Goal: Communication & Community: Connect with others

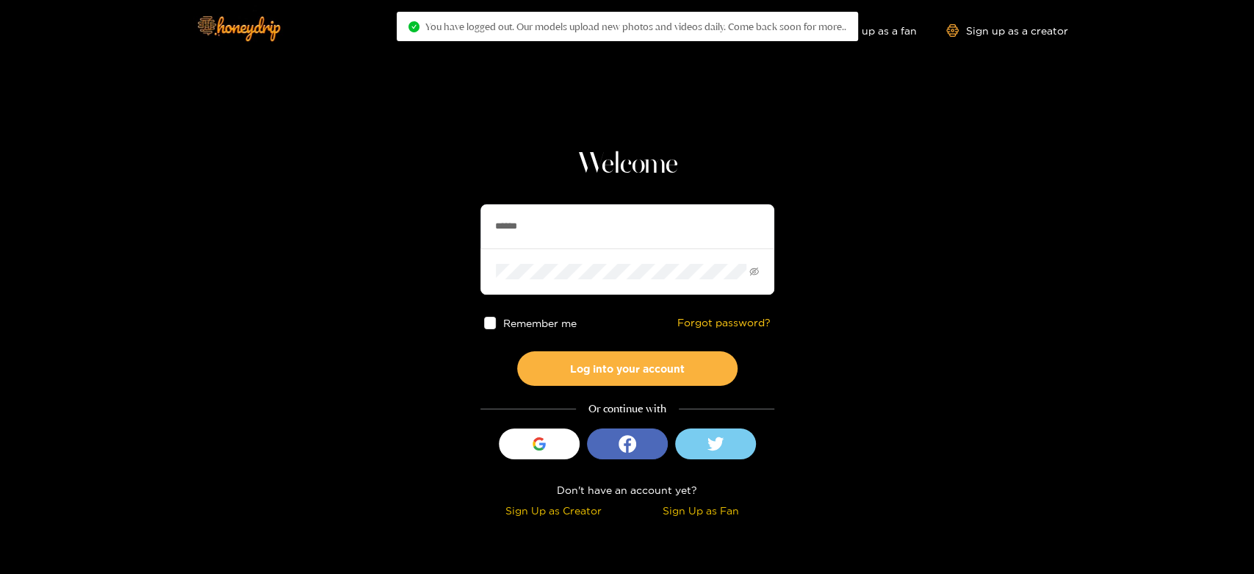
drag, startPoint x: 593, startPoint y: 214, endPoint x: 415, endPoint y: 223, distance: 178.1
click at [415, 223] on section "Welcome ****** Remember me Forgot password? Log into your account Or continue w…" at bounding box center [627, 261] width 1254 height 522
paste input "text"
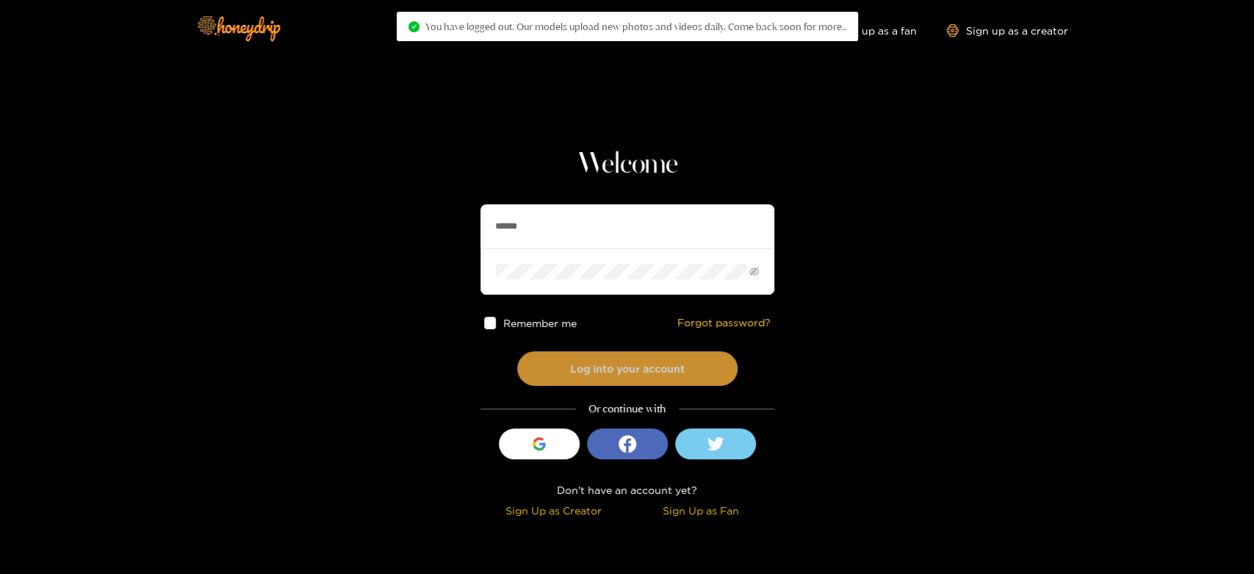
type input "******"
click at [584, 353] on button "Log into your account" at bounding box center [627, 368] width 220 height 35
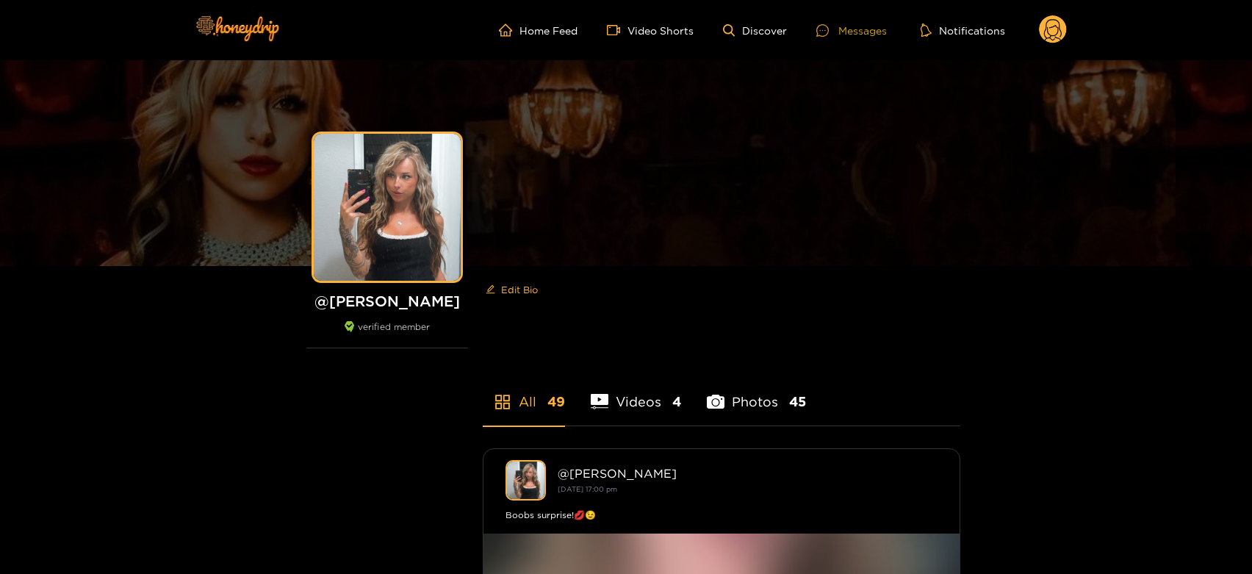
click at [830, 25] on div at bounding box center [827, 30] width 22 height 12
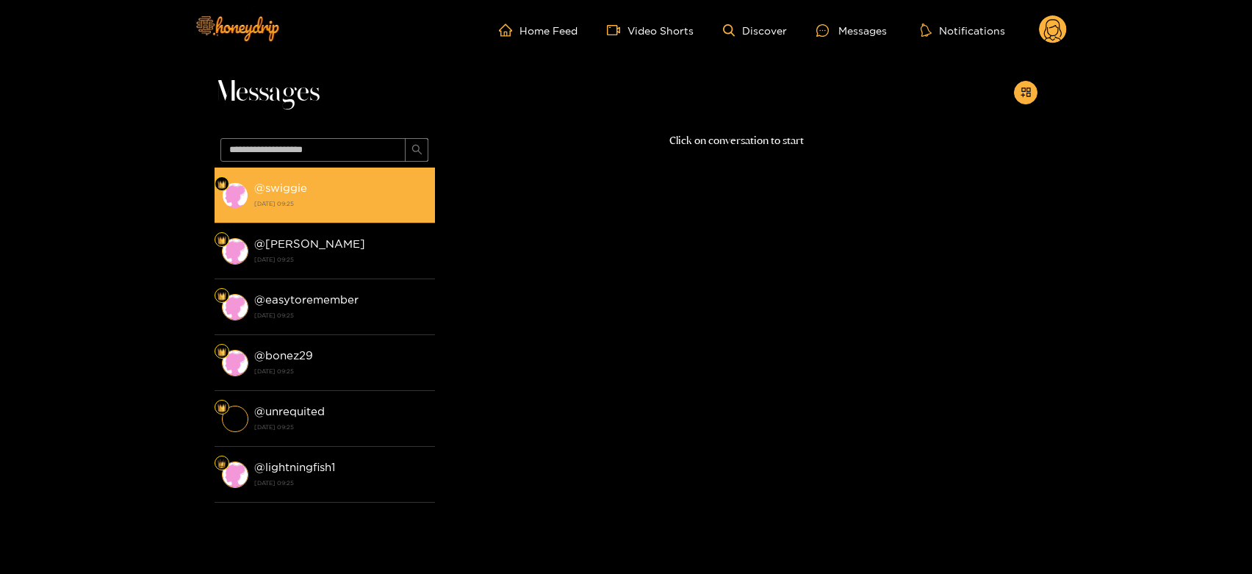
click at [297, 189] on strong "@ swiggie" at bounding box center [280, 187] width 53 height 12
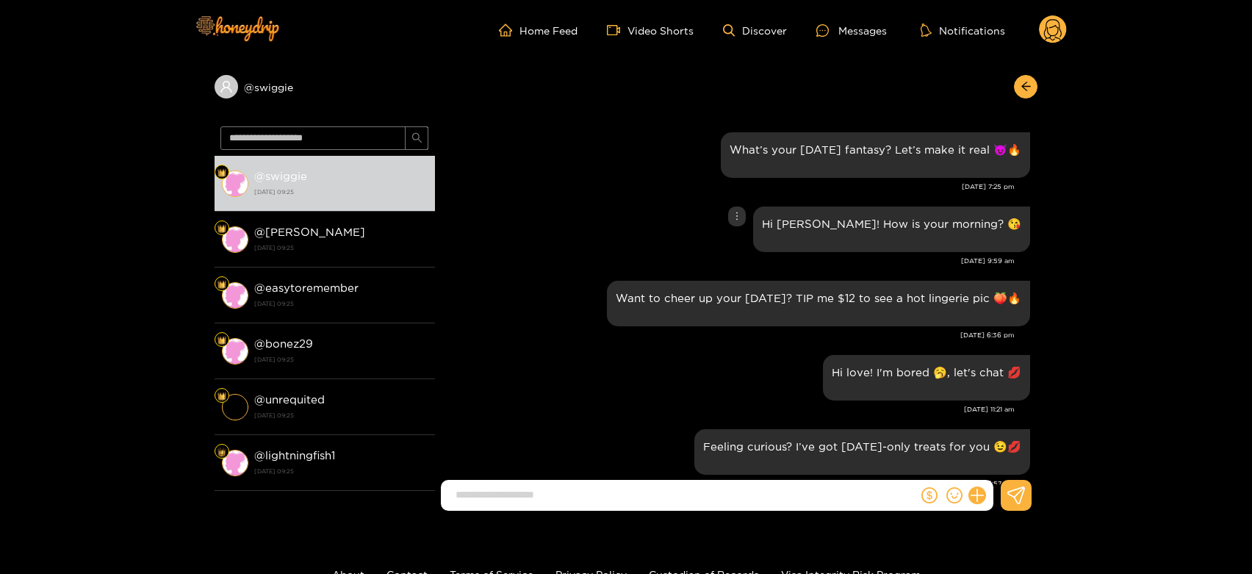
scroll to position [1650, 0]
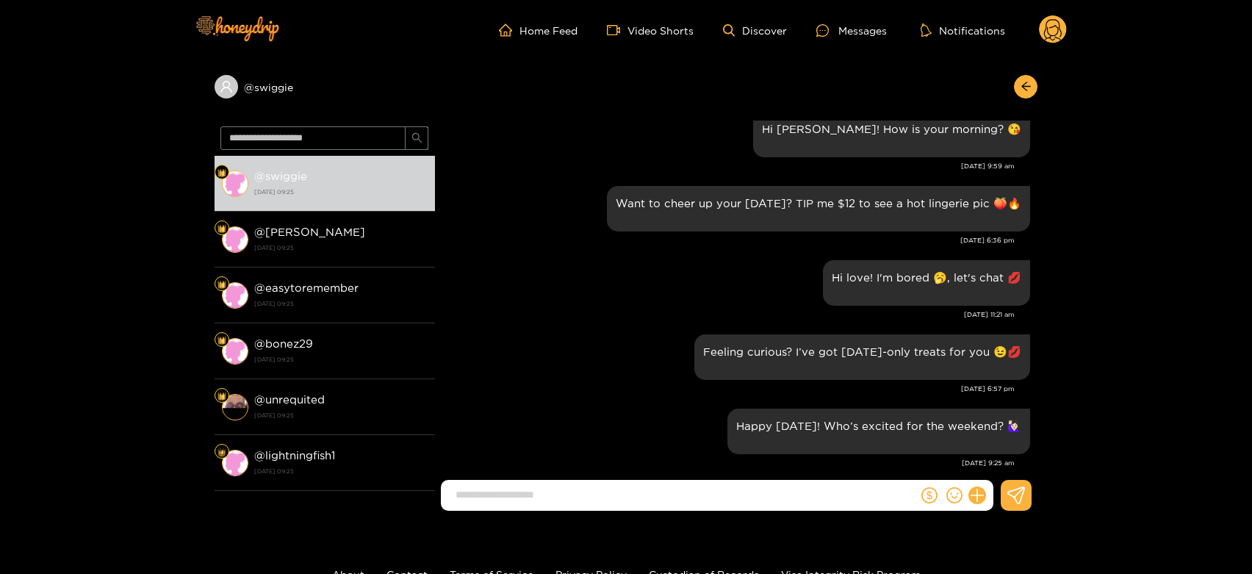
drag, startPoint x: 348, startPoint y: 229, endPoint x: 372, endPoint y: 107, distance: 124.4
click at [347, 229] on div "@ [PERSON_NAME] [DATE] 09:25" at bounding box center [340, 239] width 173 height 33
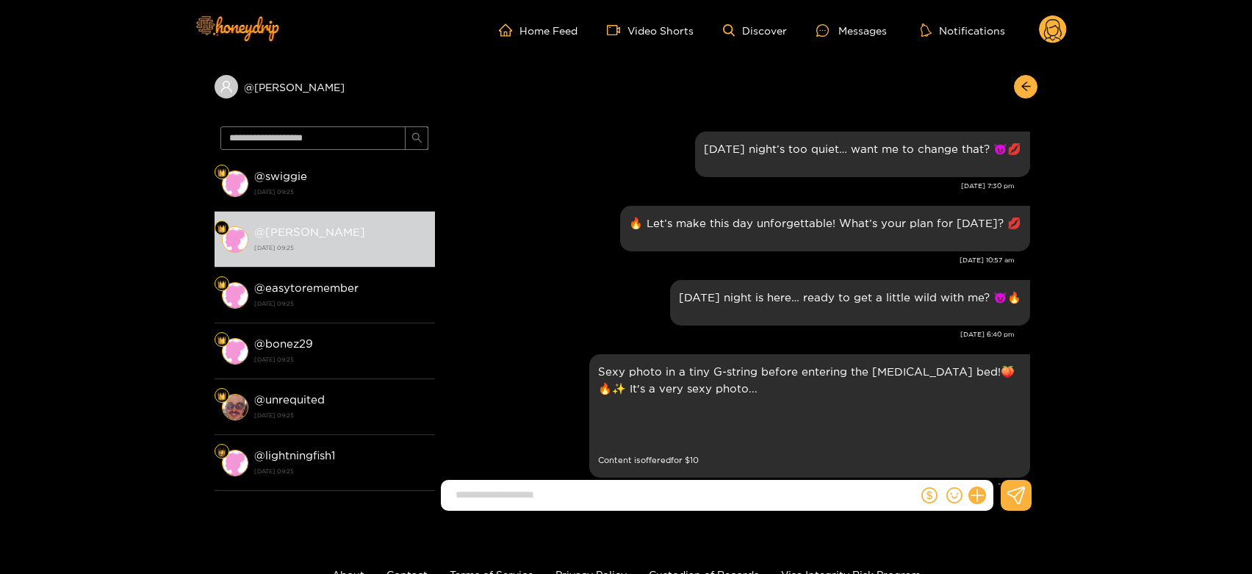
scroll to position [1650, 0]
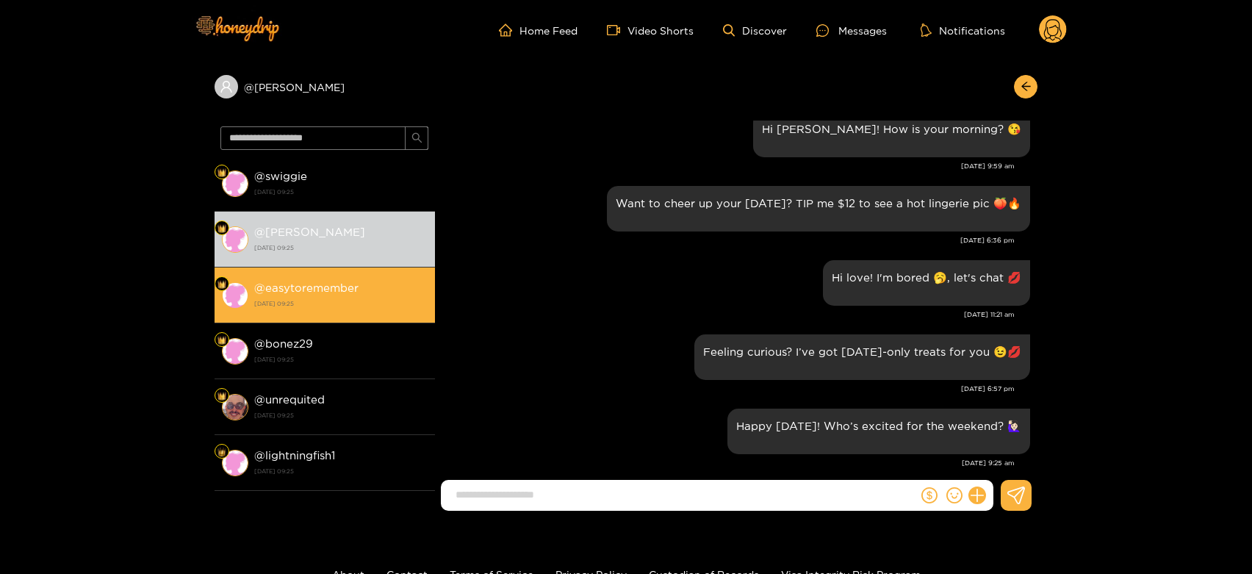
click at [364, 303] on strong "[DATE] 09:25" at bounding box center [340, 303] width 173 height 13
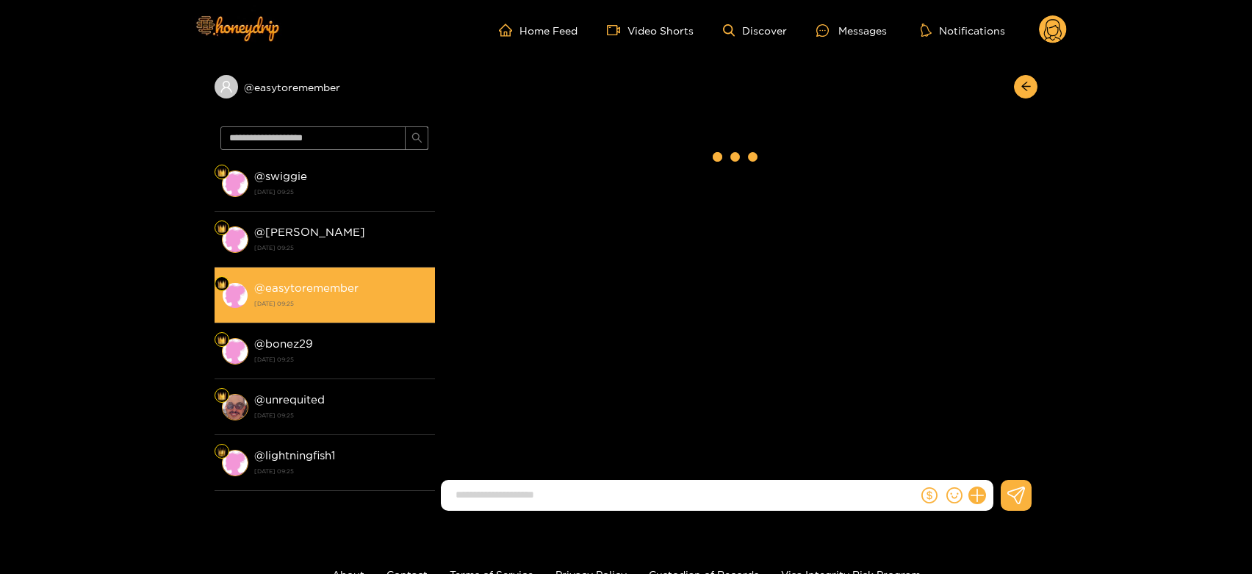
scroll to position [1650, 0]
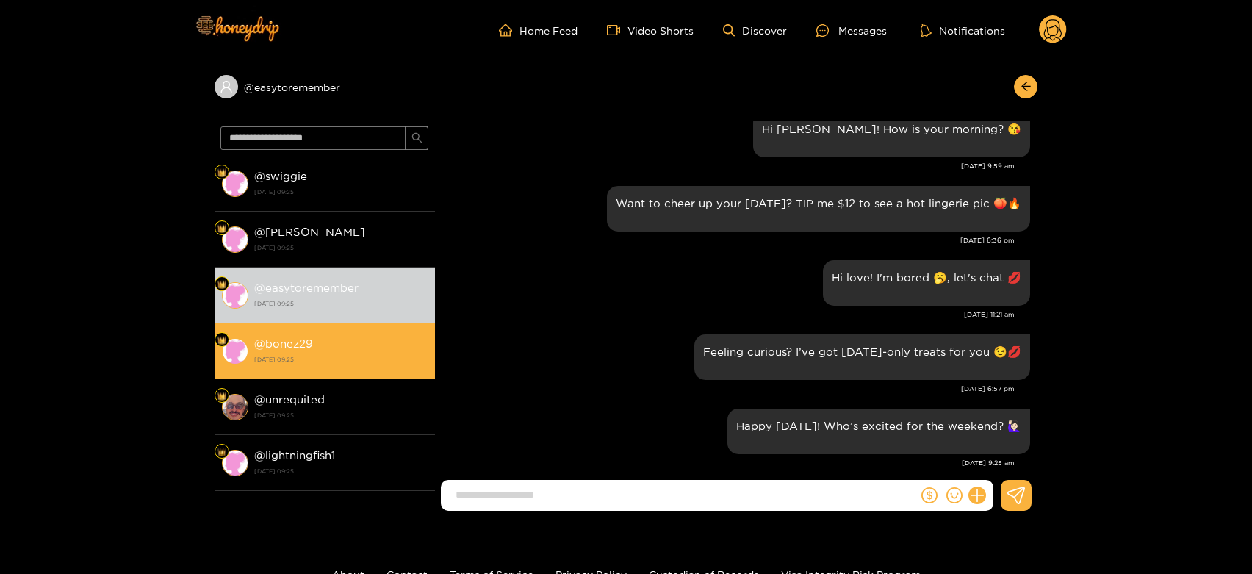
click at [364, 336] on div "@ bonez29 [DATE] 09:25" at bounding box center [340, 350] width 173 height 33
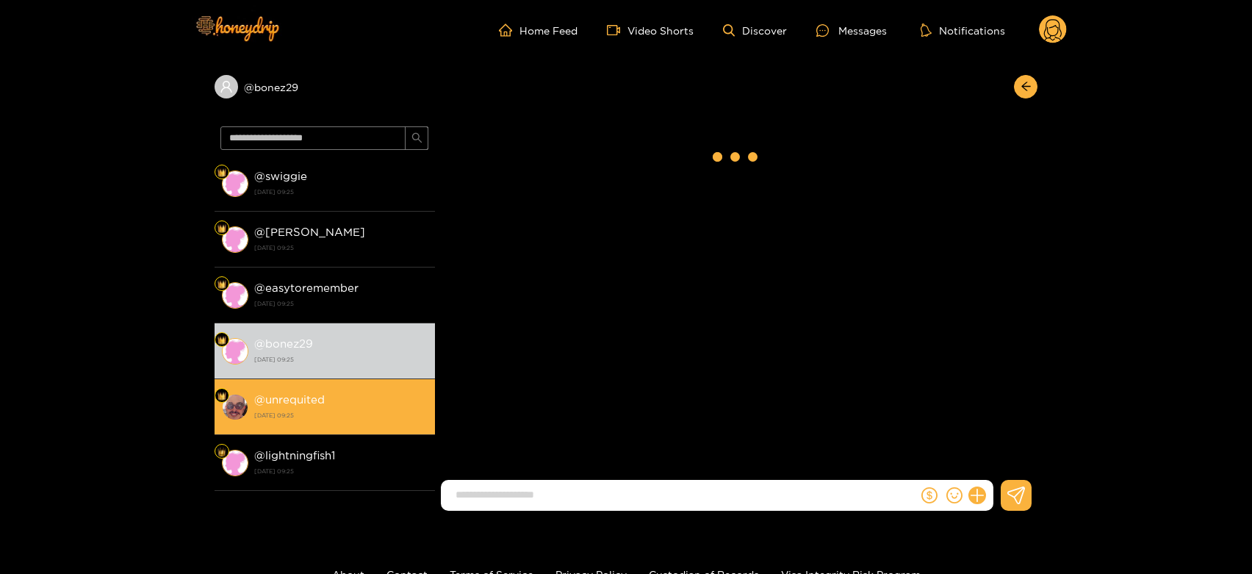
scroll to position [1727, 0]
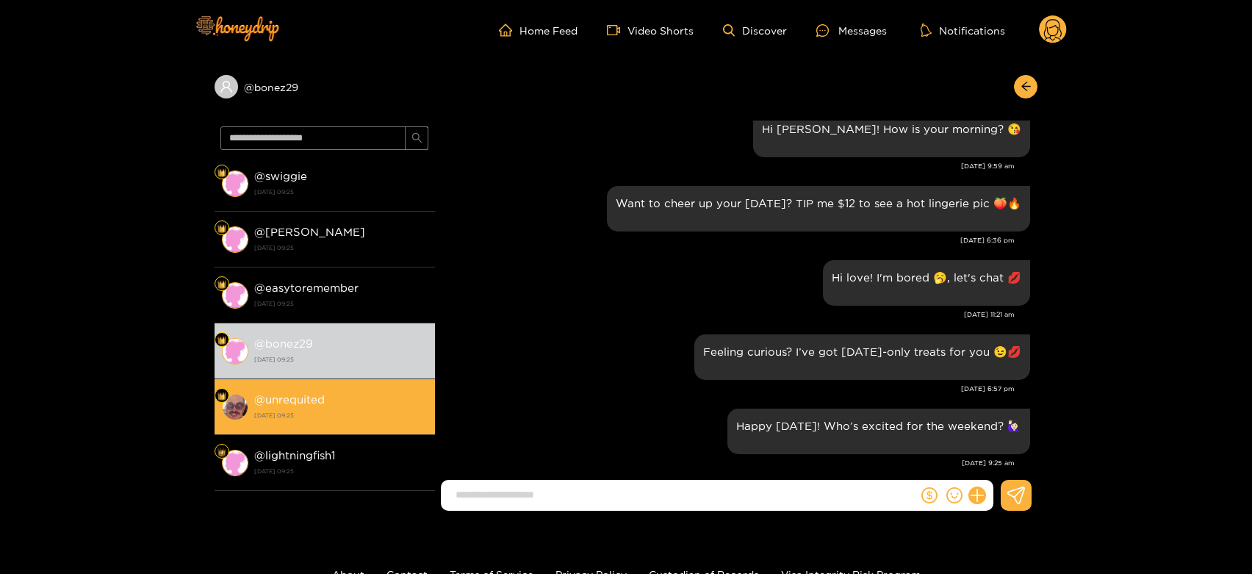
click at [365, 411] on strong "[DATE] 09:25" at bounding box center [340, 415] width 173 height 13
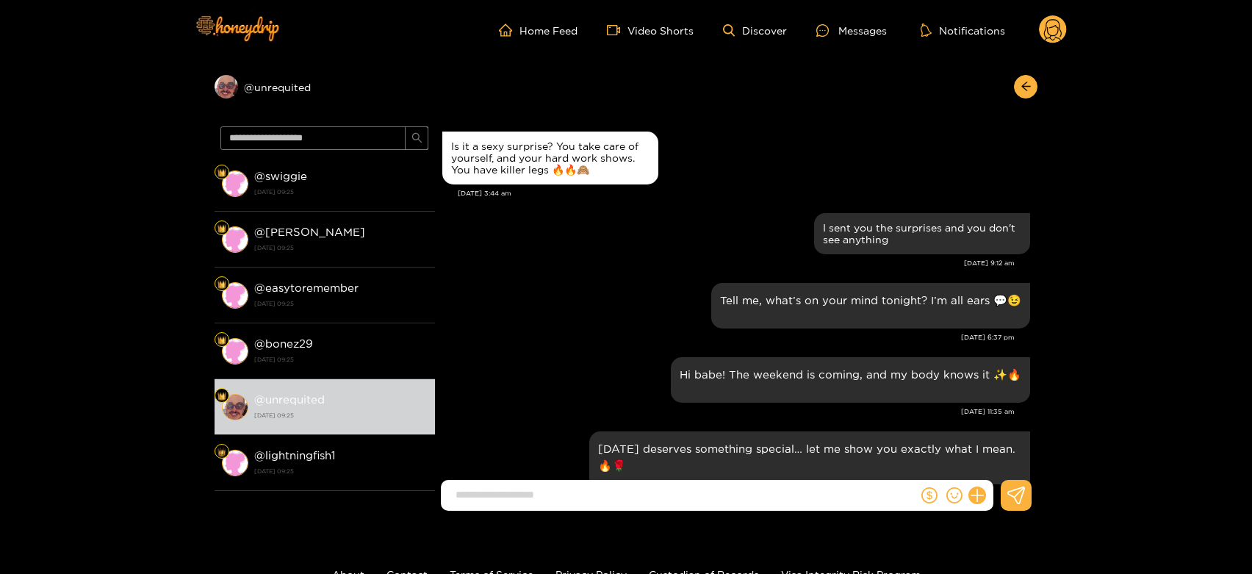
scroll to position [1485, 0]
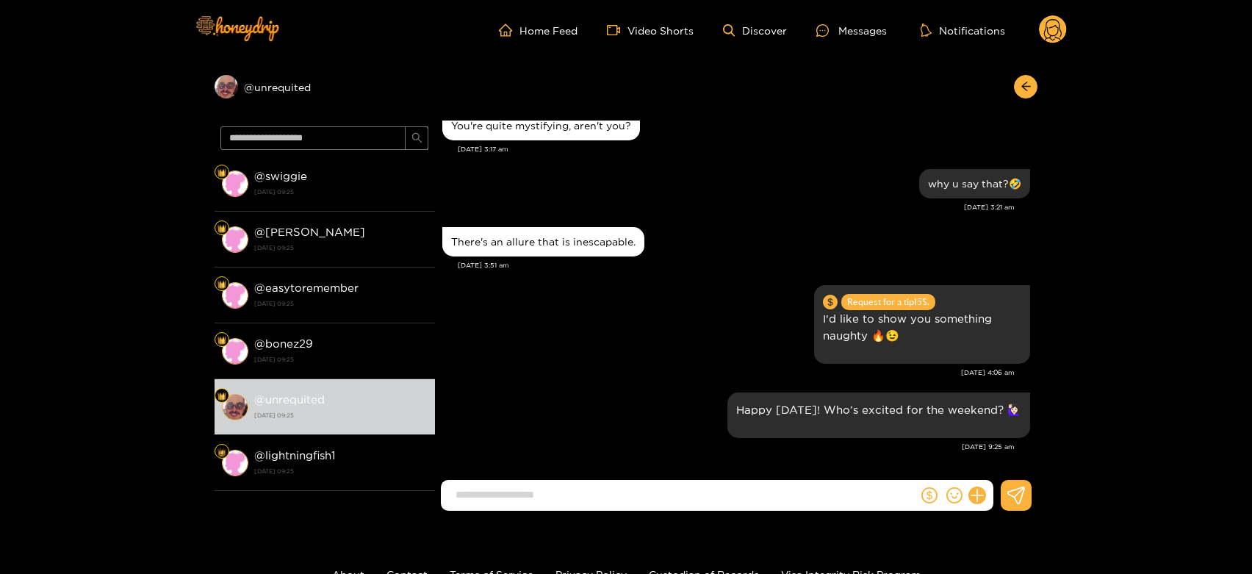
click at [1037, 22] on ul "Home Feed Video Shorts Discover Messages Notifications" at bounding box center [783, 29] width 568 height 29
click at [661, 335] on div "Request for a tip 15 $. I'd like to show you something naughty 🔥😉" at bounding box center [736, 324] width 588 height 86
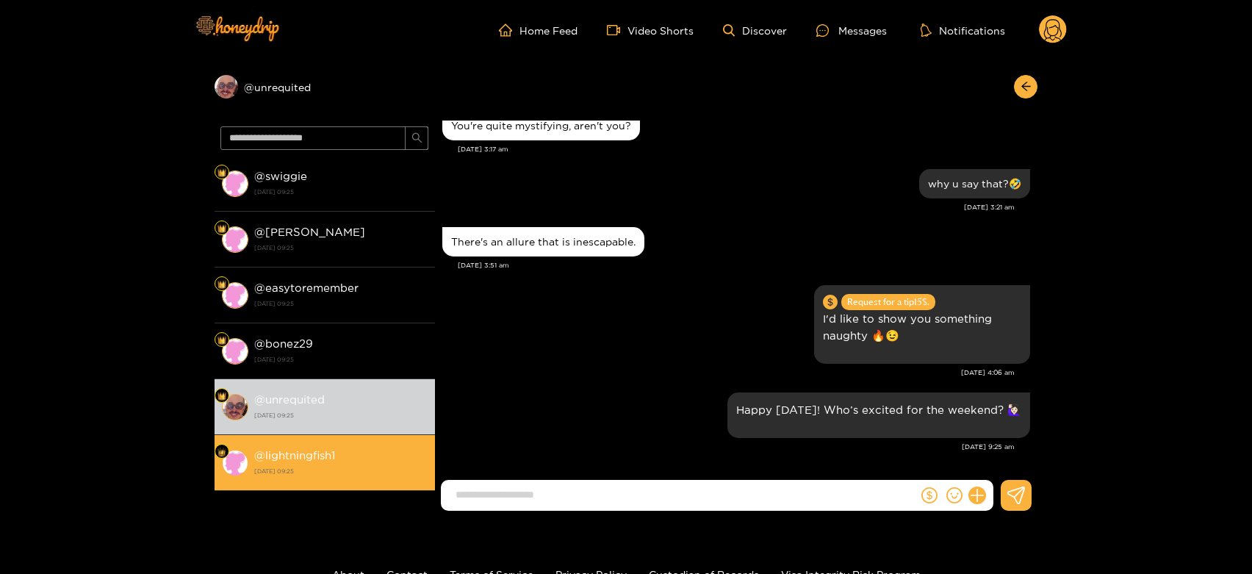
click at [336, 457] on div "@ lightningfish1 [DATE] 09:25" at bounding box center [340, 462] width 173 height 33
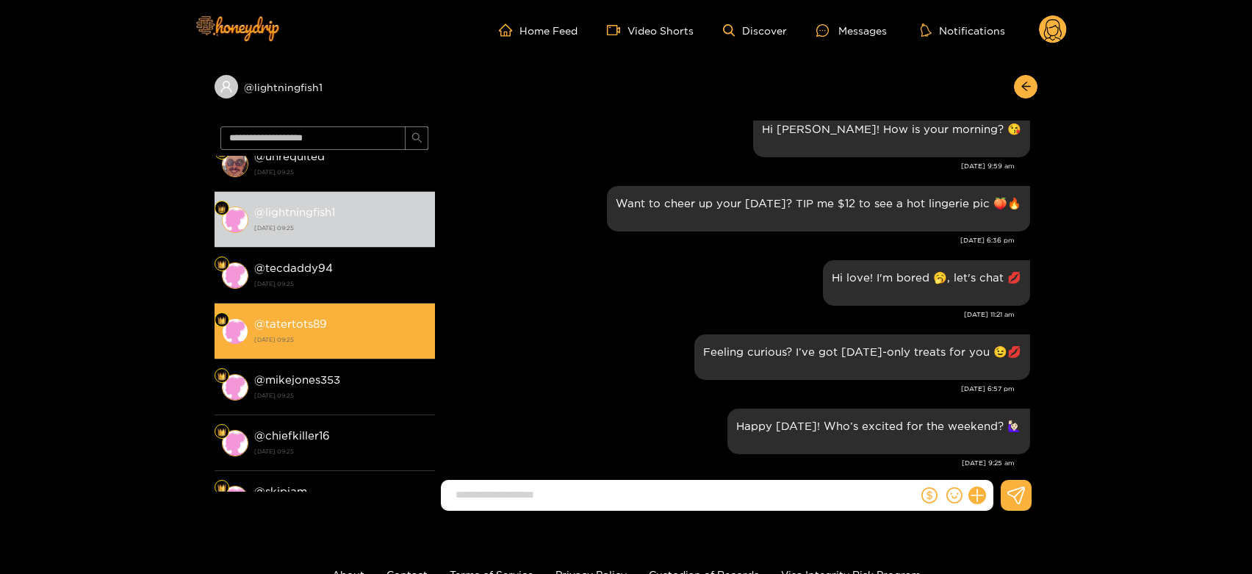
scroll to position [245, 0]
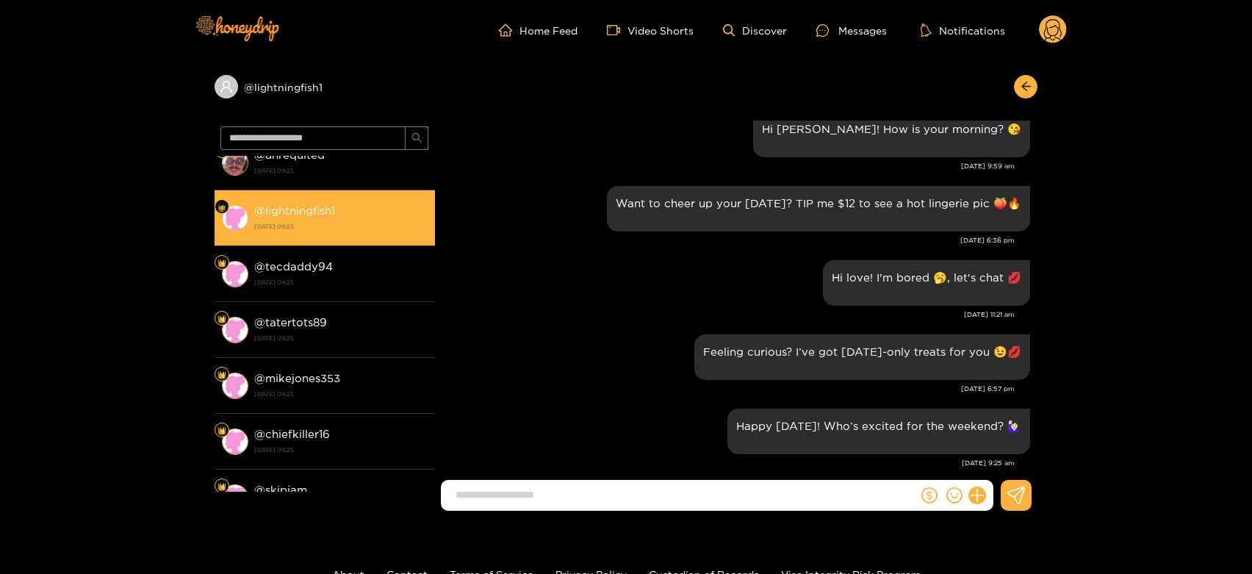
click at [321, 240] on li "@ lightningfish1 [DATE] 09:25" at bounding box center [325, 218] width 220 height 56
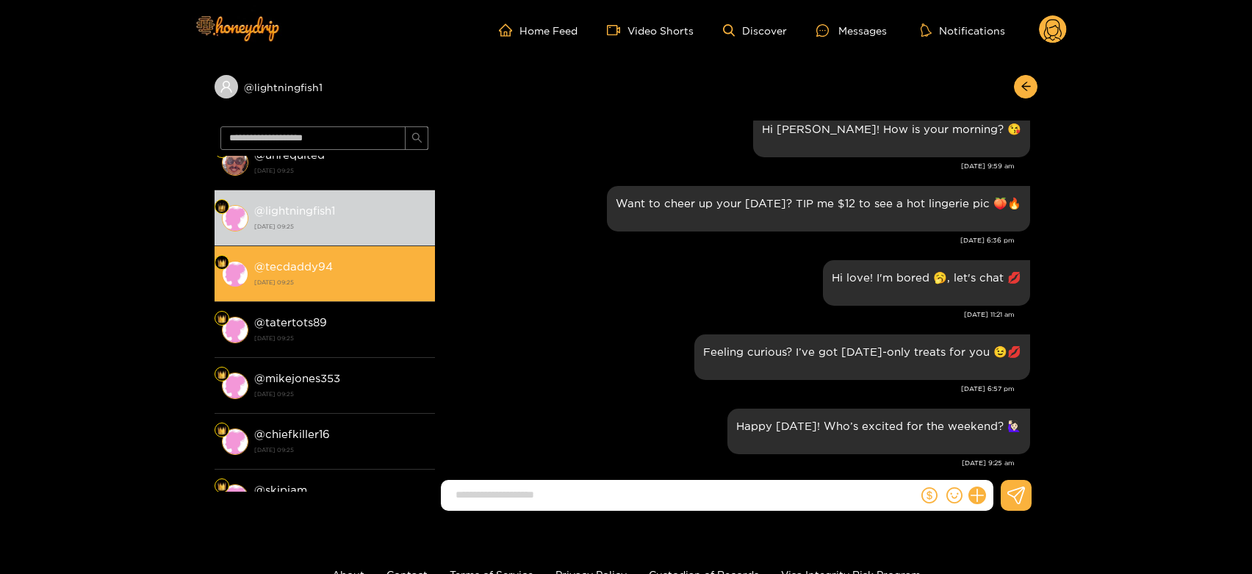
click at [353, 271] on div "@ tecdaddy94 [DATE] 09:25" at bounding box center [340, 273] width 173 height 33
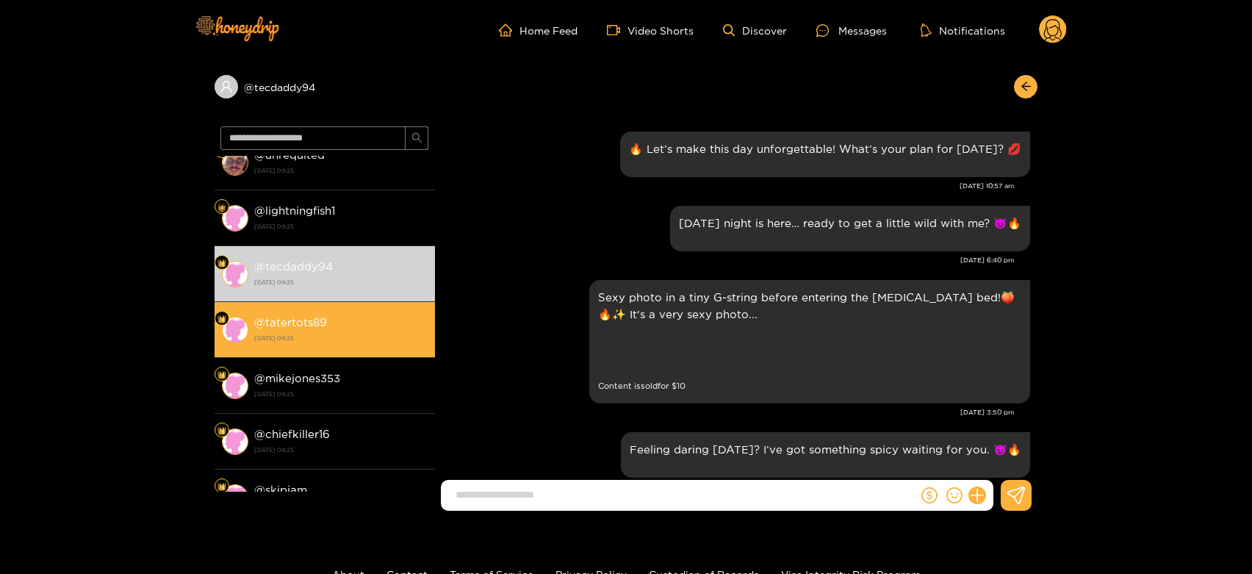
scroll to position [1645, 0]
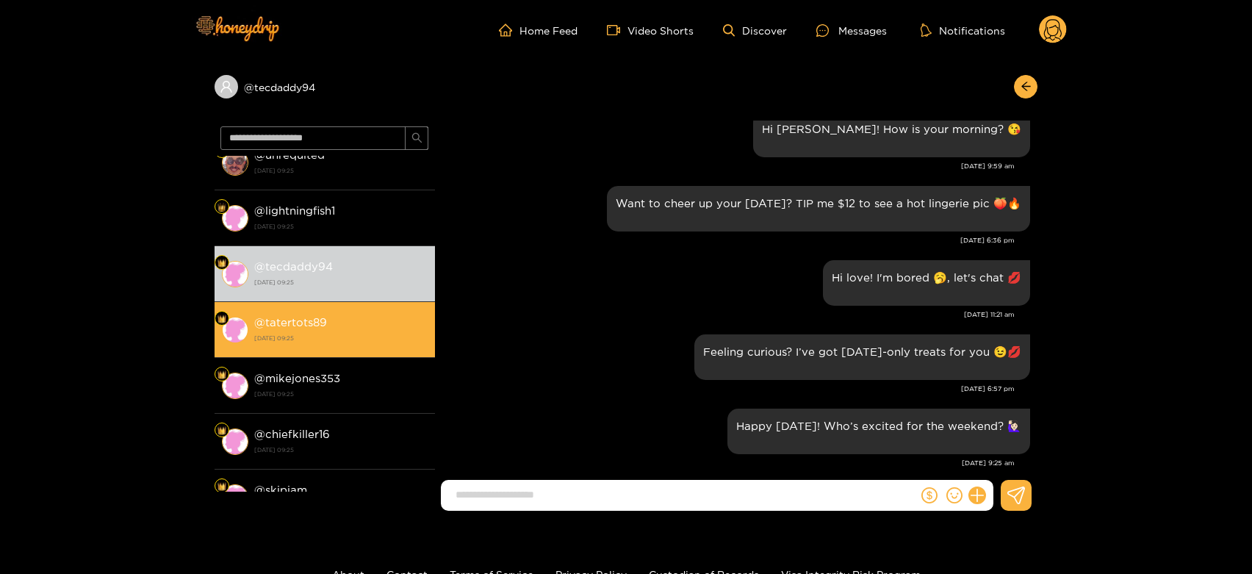
click at [312, 337] on strong "[DATE] 09:25" at bounding box center [340, 337] width 173 height 13
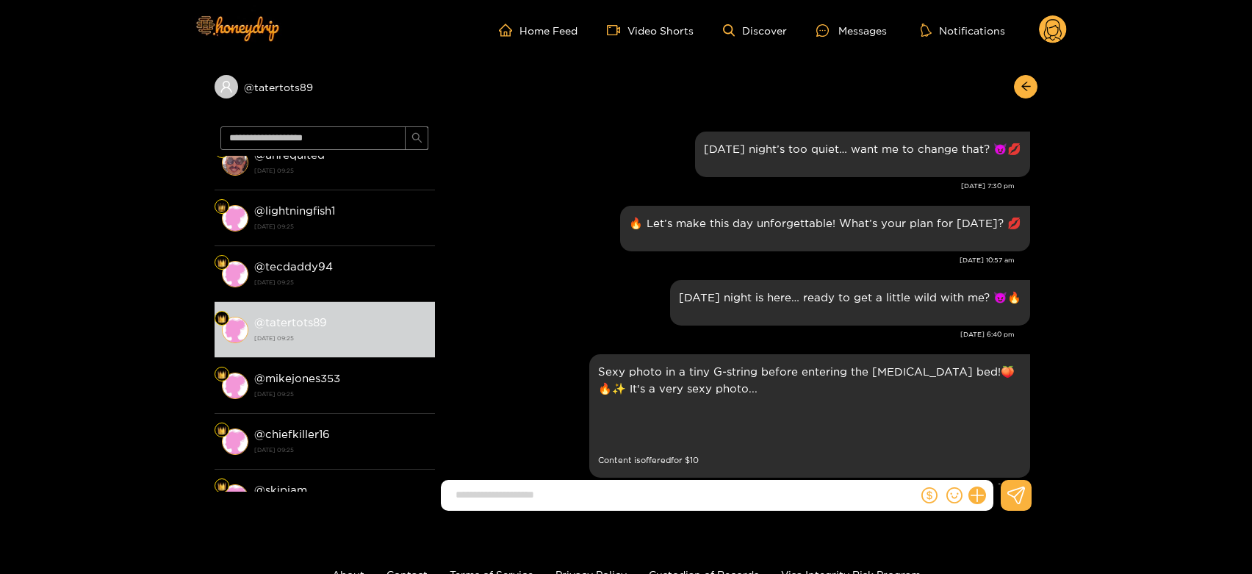
scroll to position [1650, 0]
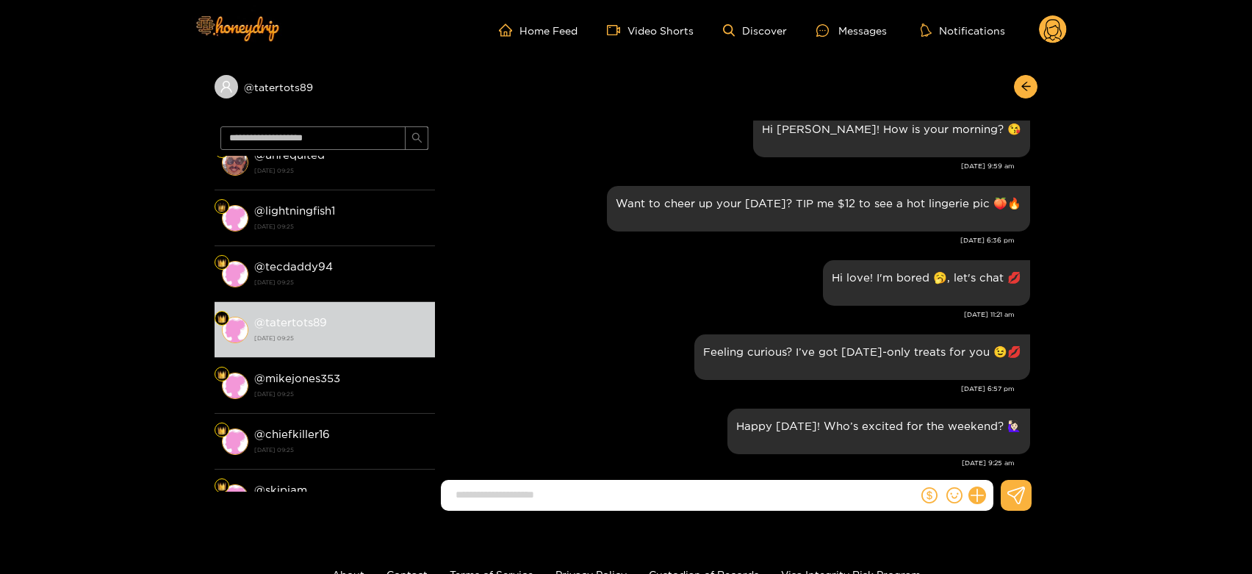
click at [1059, 32] on circle at bounding box center [1053, 29] width 28 height 28
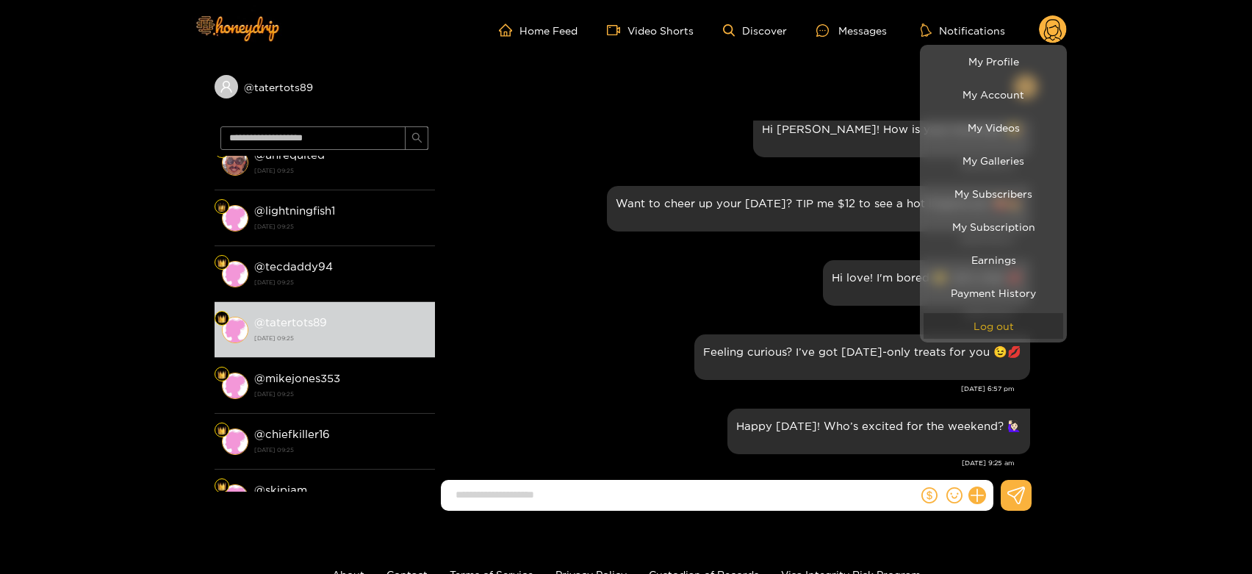
click at [983, 319] on button "Log out" at bounding box center [994, 326] width 140 height 26
